Goal: Navigation & Orientation: Find specific page/section

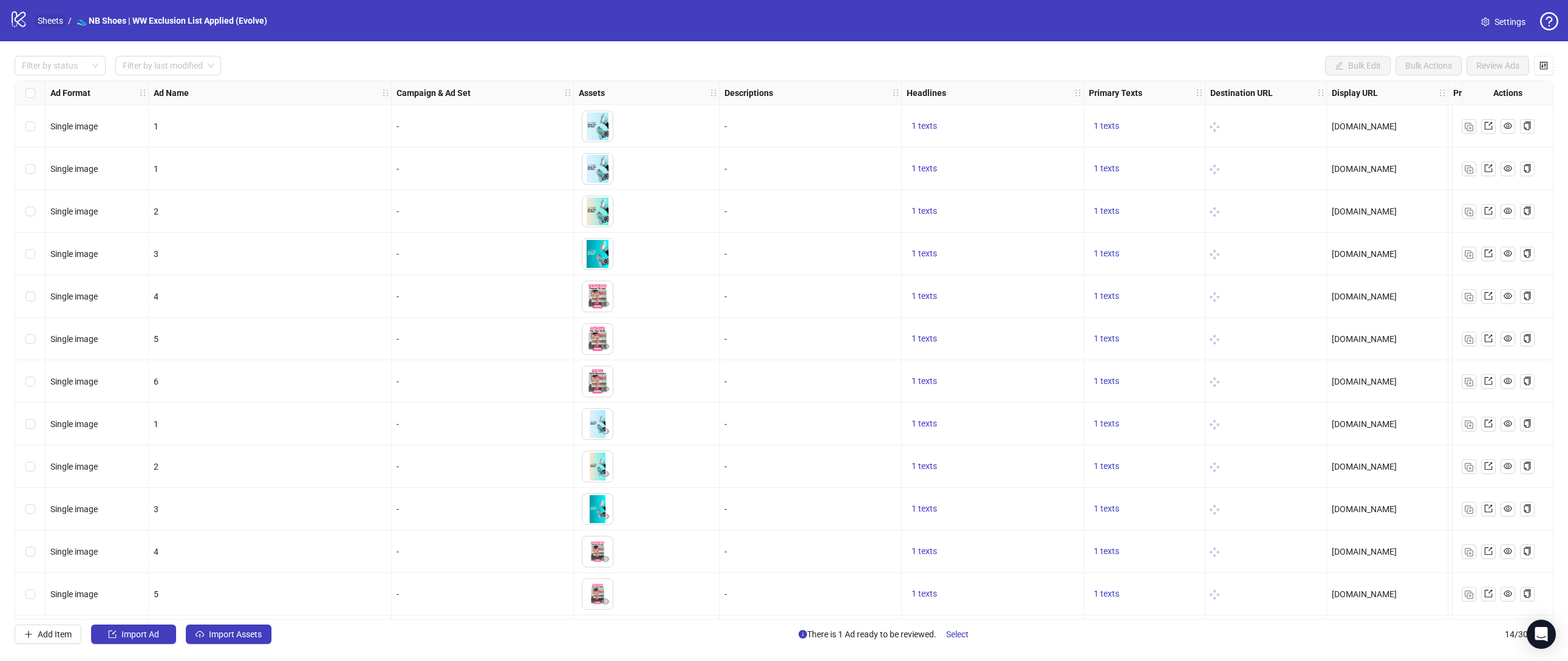
click at [58, 21] on link "Sheets" at bounding box center [50, 20] width 31 height 13
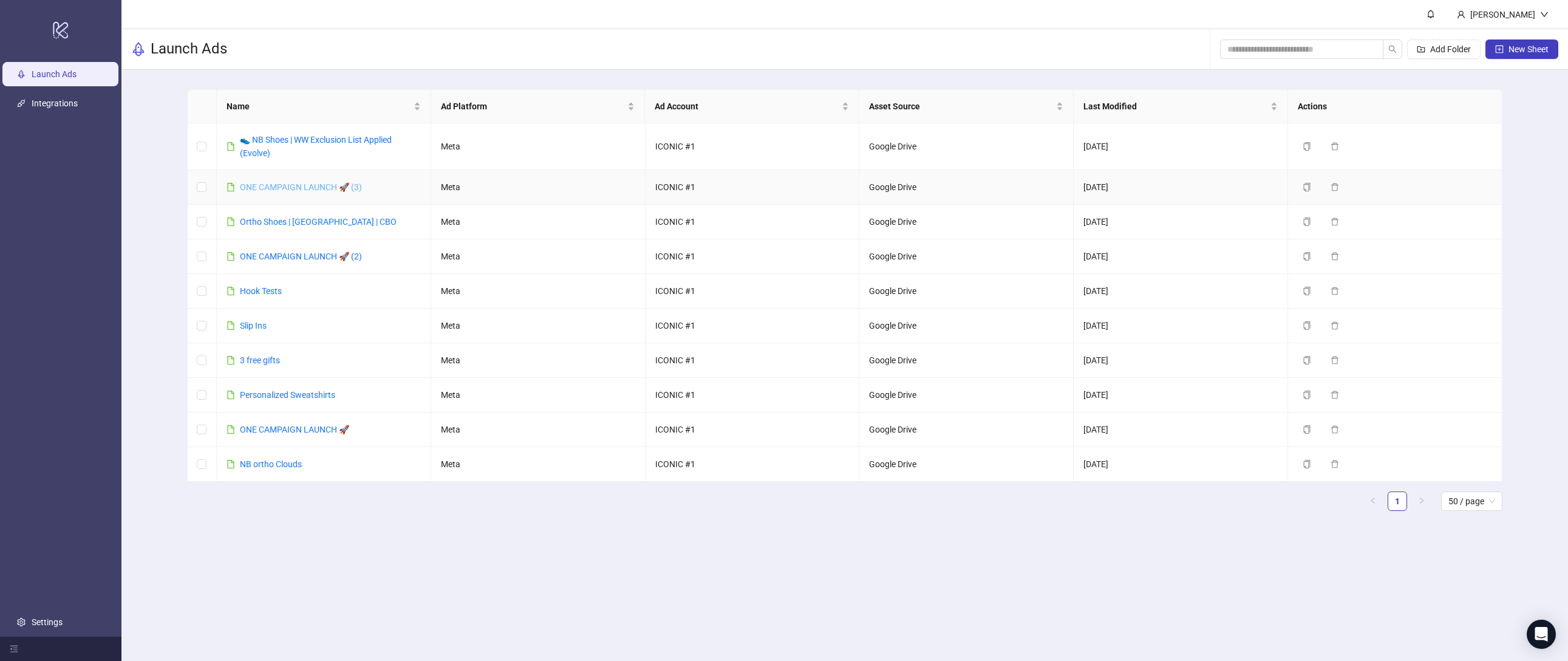
click at [295, 187] on link "ONE CAMPAIGN LAUNCH 🚀 (3)" at bounding box center [300, 186] width 122 height 10
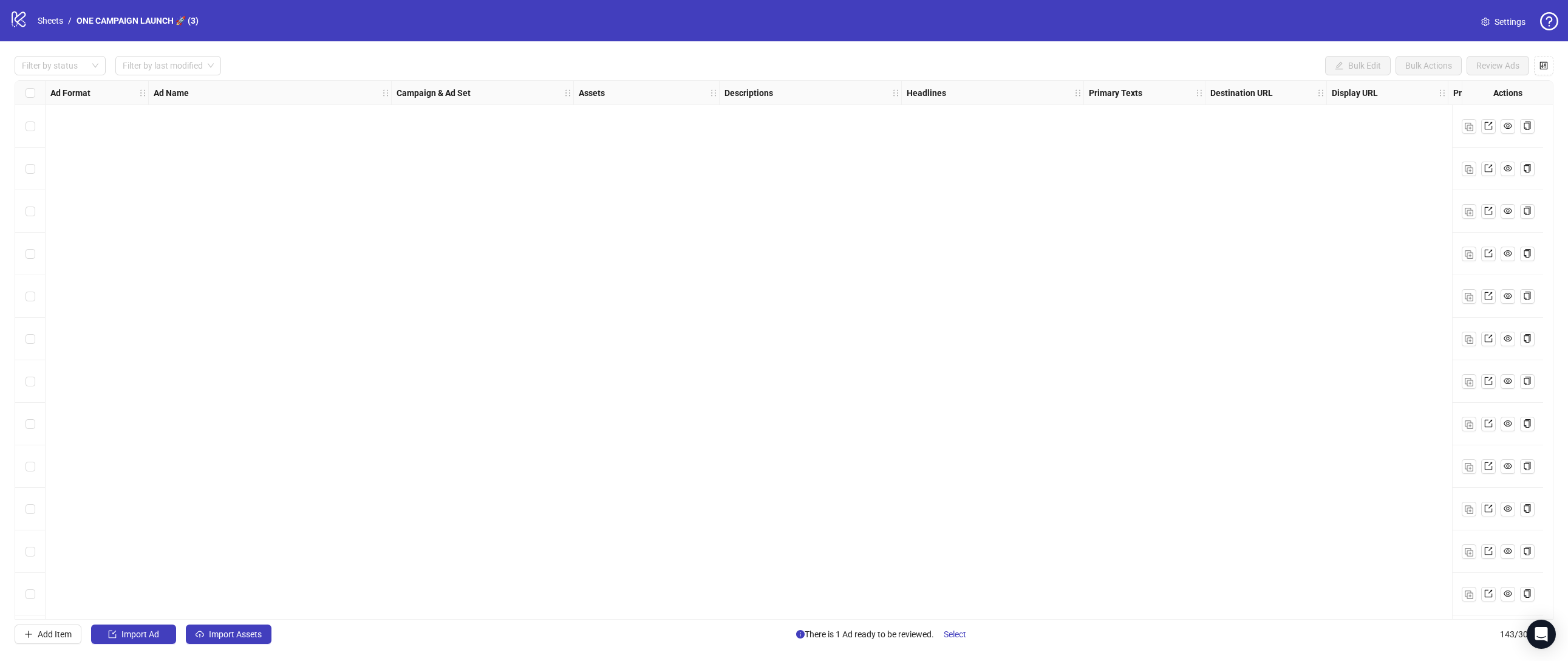
scroll to position [5572, 0]
